Goal: Share content: Share content

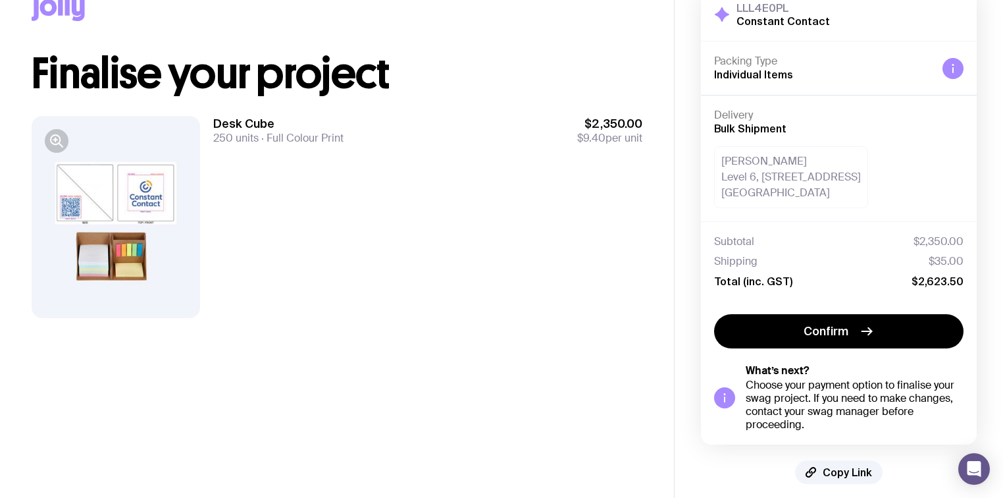
scroll to position [50, 0]
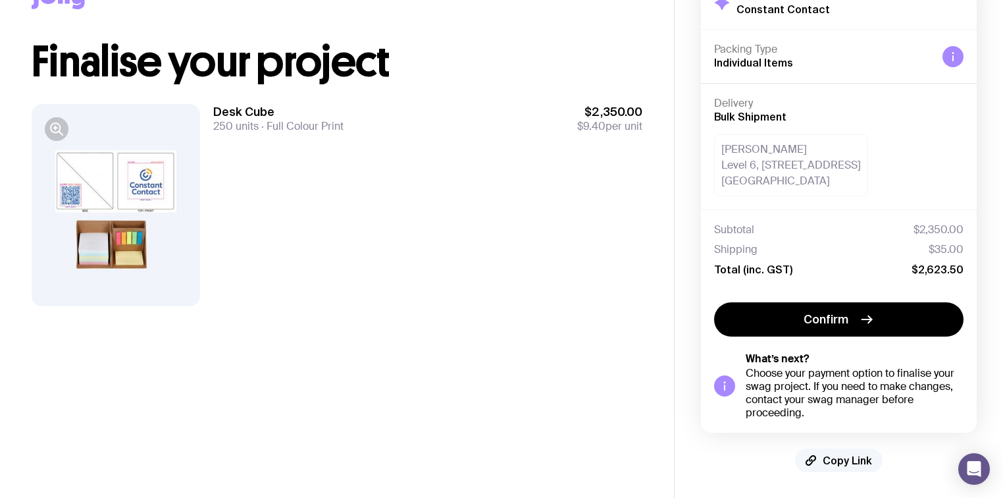
click at [837, 458] on span "Copy Link" at bounding box center [847, 460] width 49 height 13
click at [847, 463] on span "Copied!" at bounding box center [847, 460] width 39 height 13
click at [829, 460] on span "Copied!" at bounding box center [847, 460] width 39 height 13
click at [835, 457] on span "Copied!" at bounding box center [847, 460] width 39 height 13
click at [842, 457] on span "Copied!" at bounding box center [847, 460] width 39 height 13
